Goal: Check status: Check status

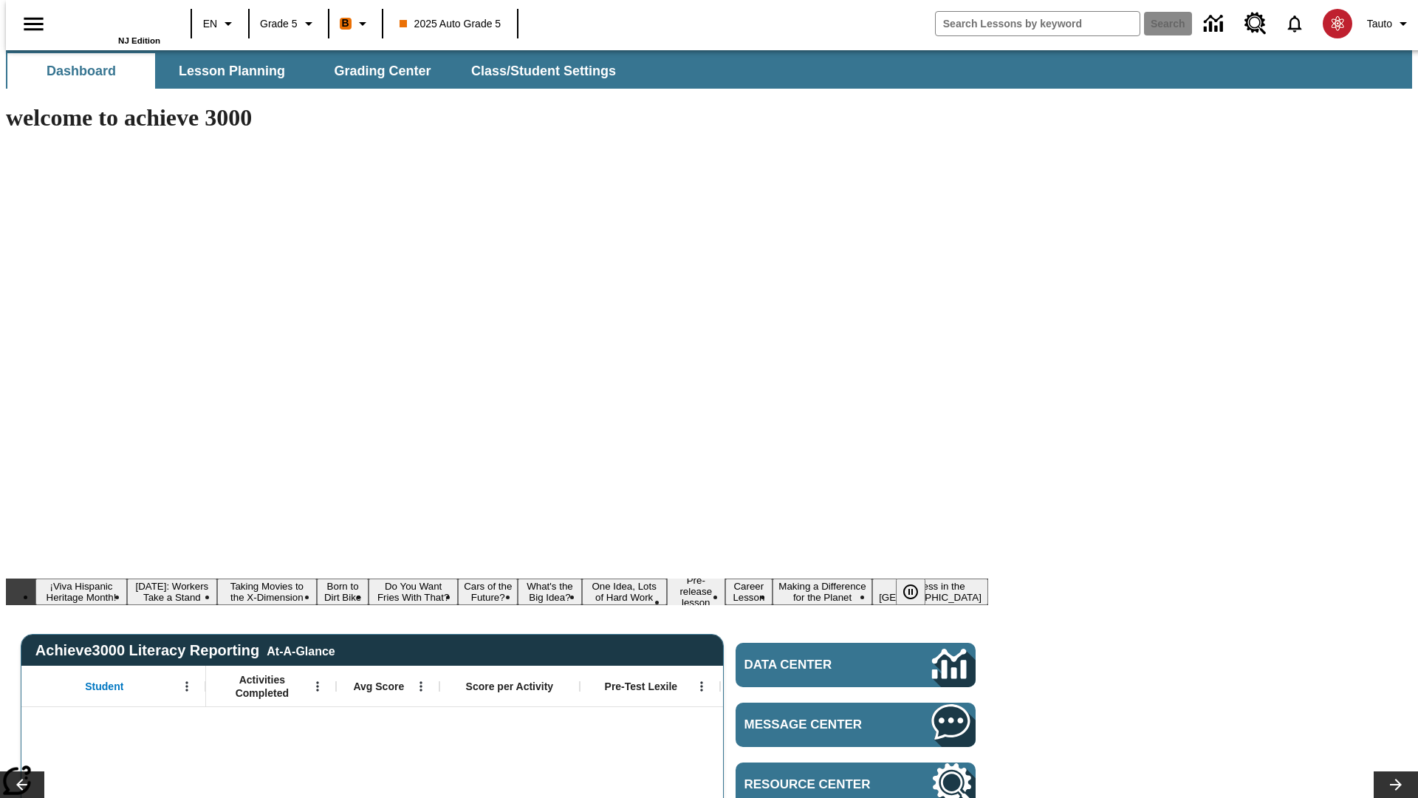
type input "-1"
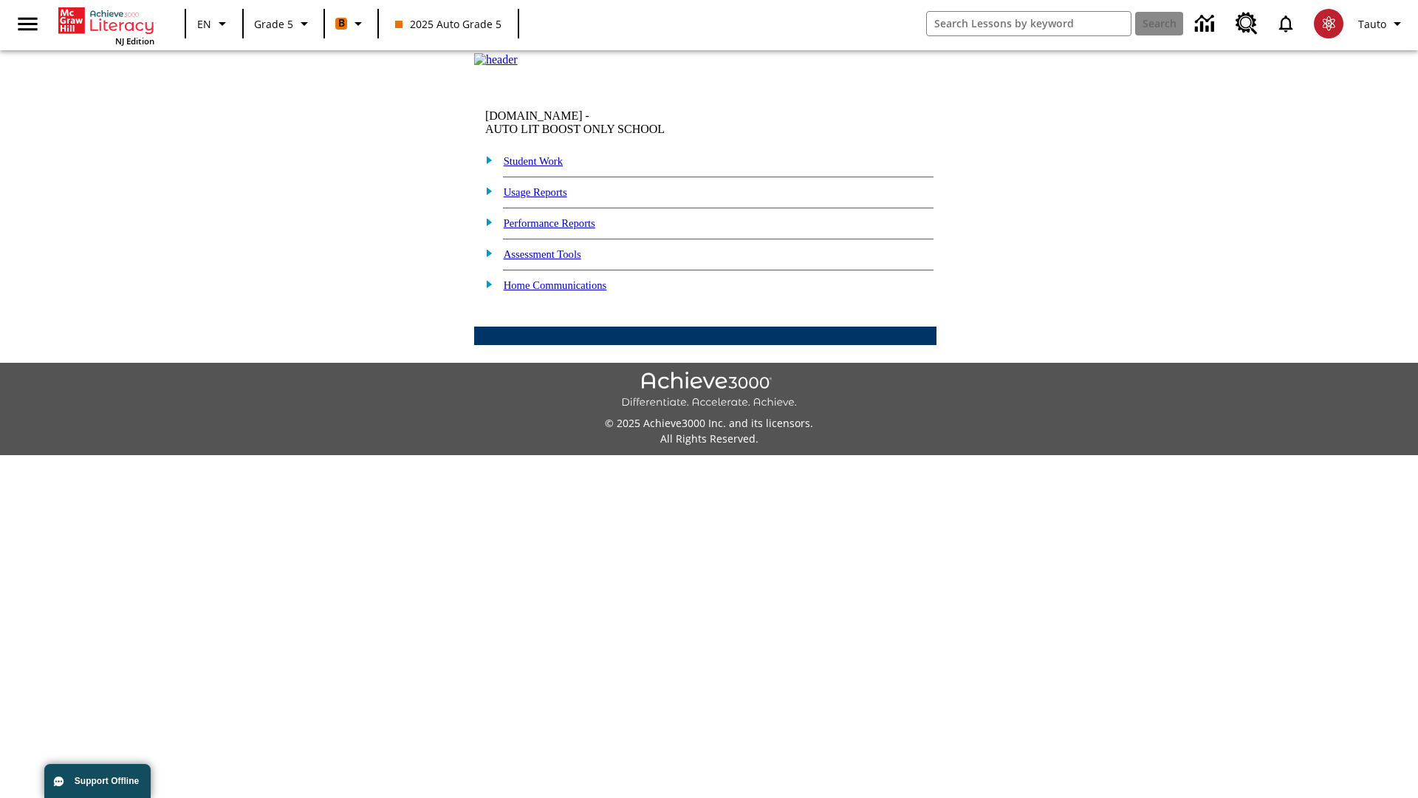
click at [565, 229] on link "Performance Reports" at bounding box center [550, 223] width 92 height 12
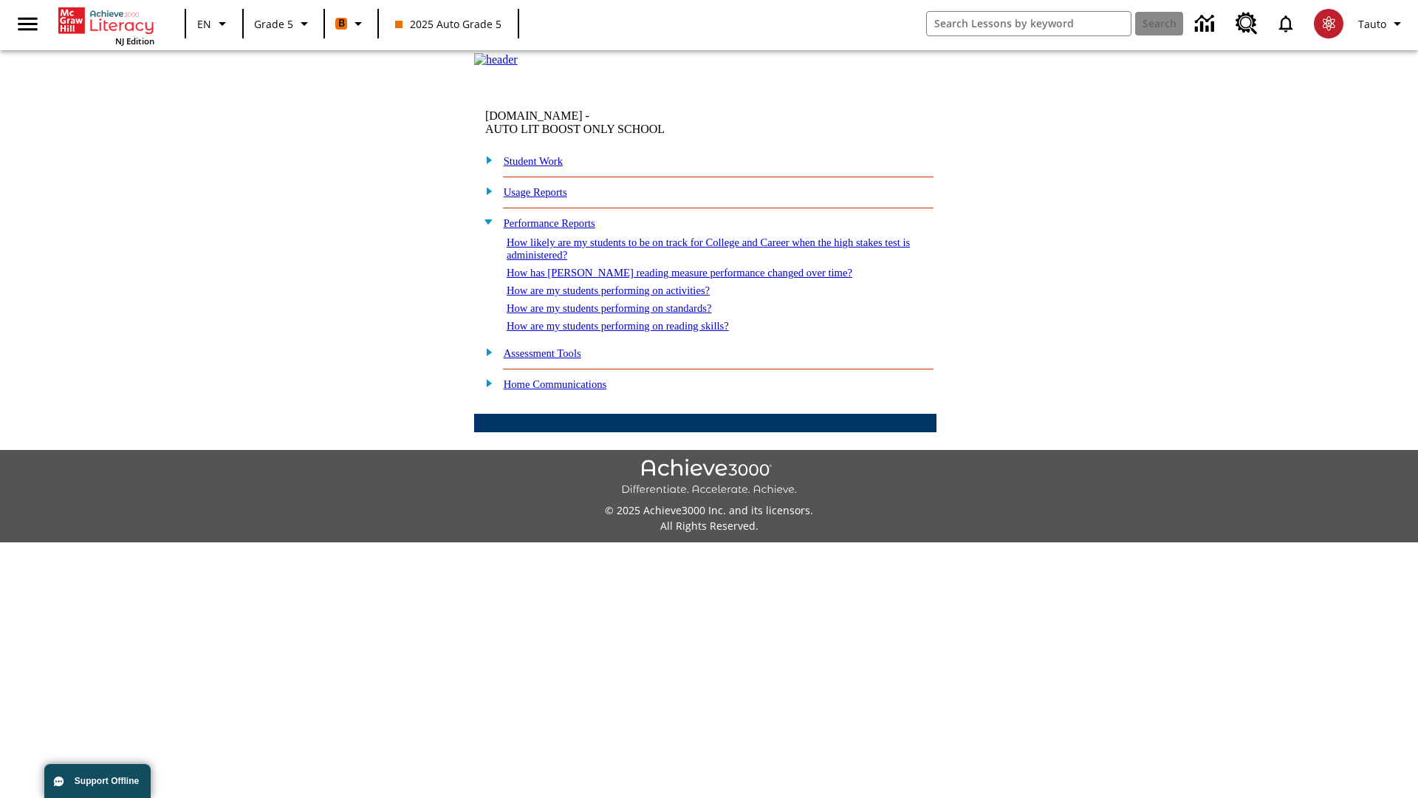
click at [682, 261] on link "How likely are my students to be on track for College and Career when the high …" at bounding box center [708, 248] width 403 height 24
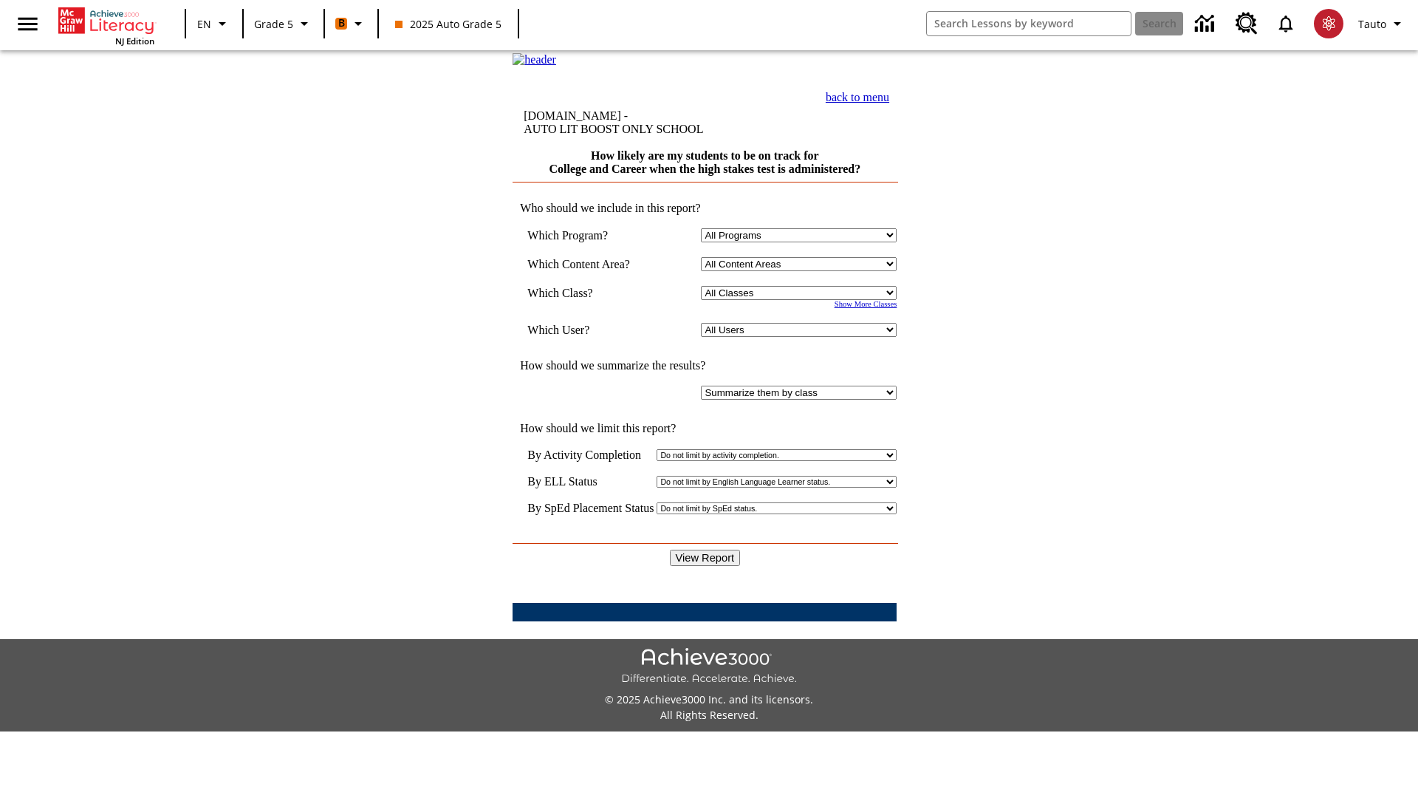
click at [802, 300] on select "Select a Class: All Classes 2025 Auto Grade 5 OL 2025 Auto Grade 6" at bounding box center [799, 293] width 196 height 14
select select "11133131"
click at [802, 337] on select "All Users Cat, Sautoen Cat, Sautoes Cat1, Sautoss Donotlogin, Sautoen Twoschool…" at bounding box center [799, 330] width 196 height 14
select select "21437107"
click at [706, 550] on input "View Report" at bounding box center [705, 558] width 71 height 16
